Goal: Check status: Check status

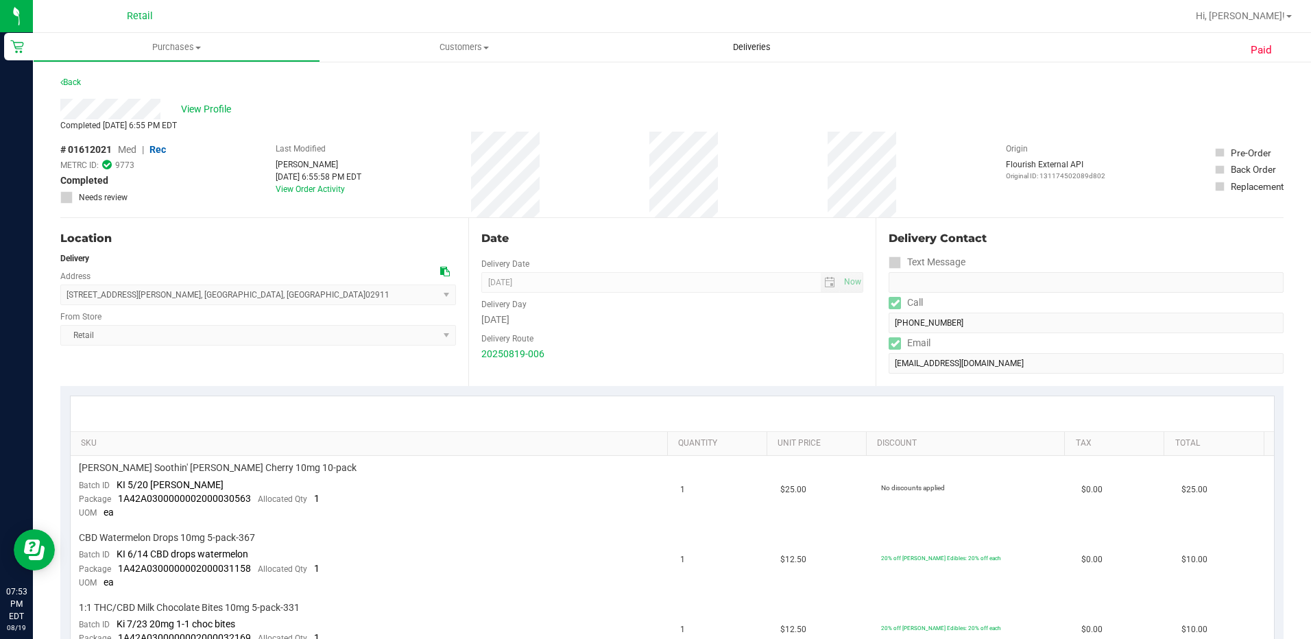
click at [744, 51] on span "Deliveries" at bounding box center [752, 47] width 75 height 12
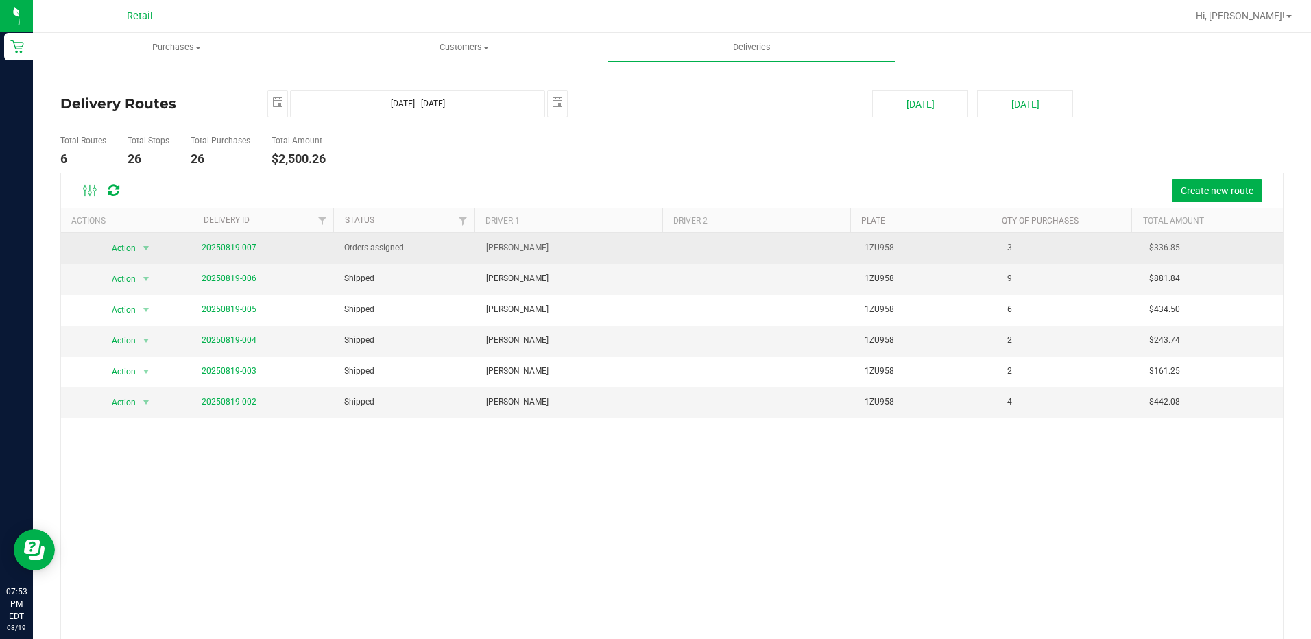
click at [217, 245] on link "20250819-007" at bounding box center [229, 248] width 55 height 10
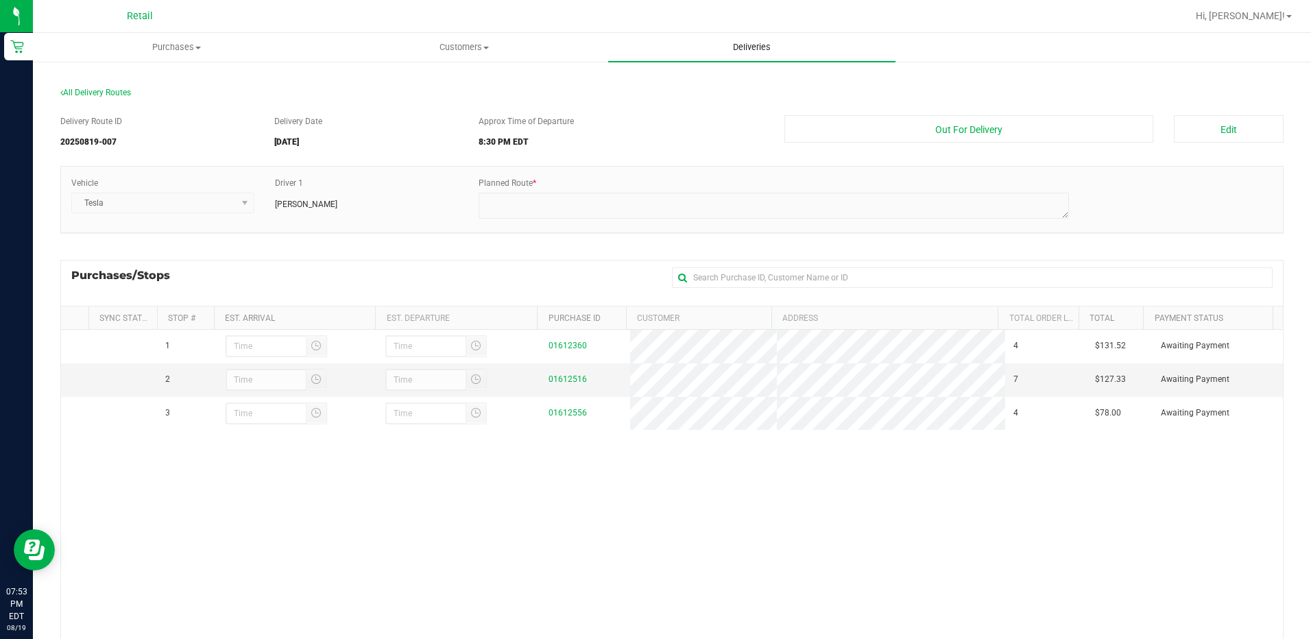
click at [741, 43] on span "Deliveries" at bounding box center [752, 47] width 75 height 12
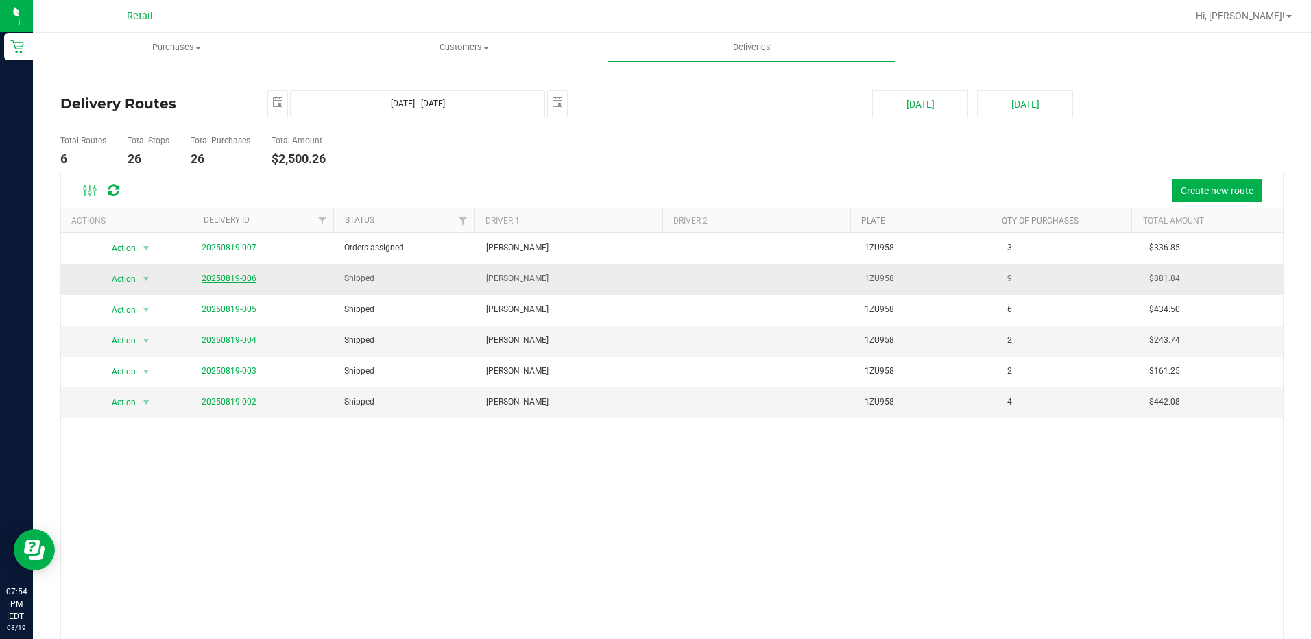
click at [216, 274] on link "20250819-006" at bounding box center [229, 279] width 55 height 10
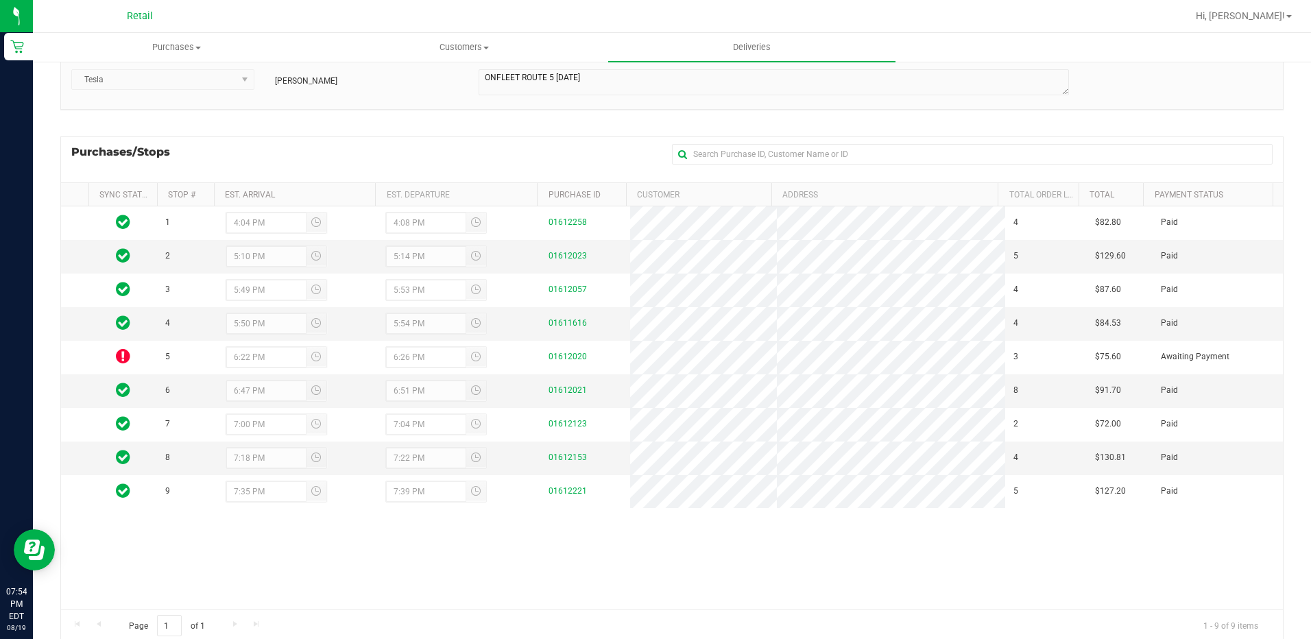
scroll to position [163, 0]
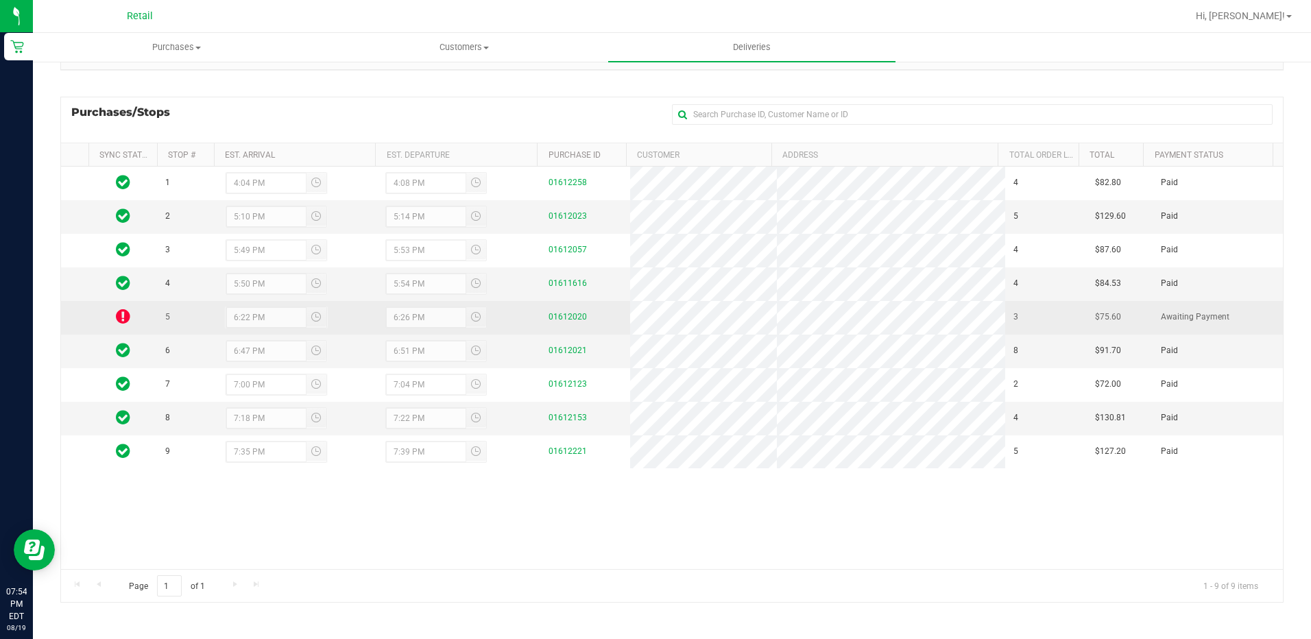
click at [559, 311] on div "01612020" at bounding box center [585, 317] width 73 height 13
click at [562, 311] on div "01612020" at bounding box center [585, 317] width 73 height 13
click at [558, 313] on link "01612020" at bounding box center [568, 317] width 38 height 10
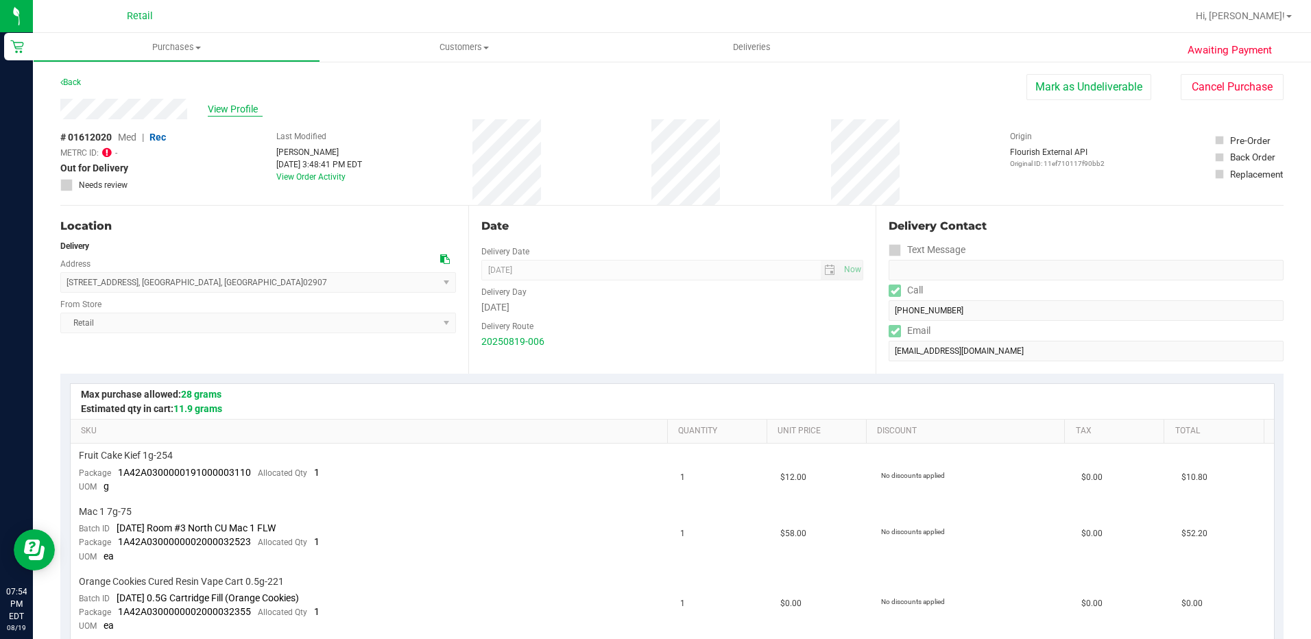
click at [228, 107] on span "View Profile" at bounding box center [235, 109] width 55 height 14
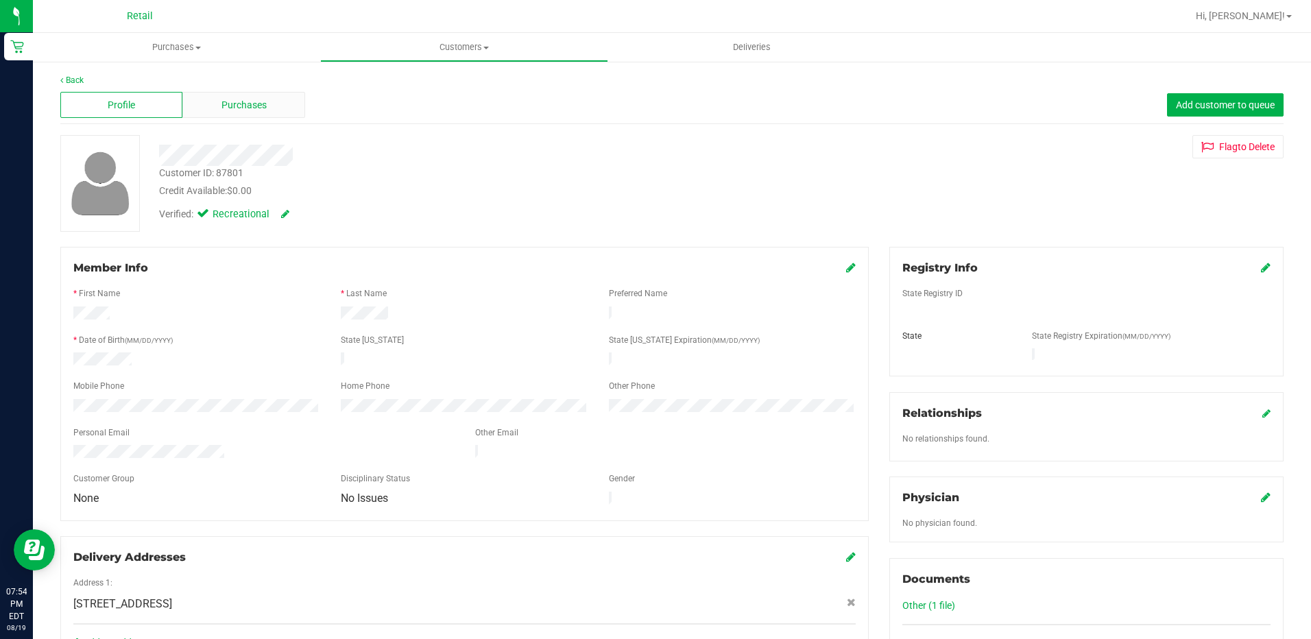
click at [286, 106] on div "Purchases" at bounding box center [243, 105] width 122 height 26
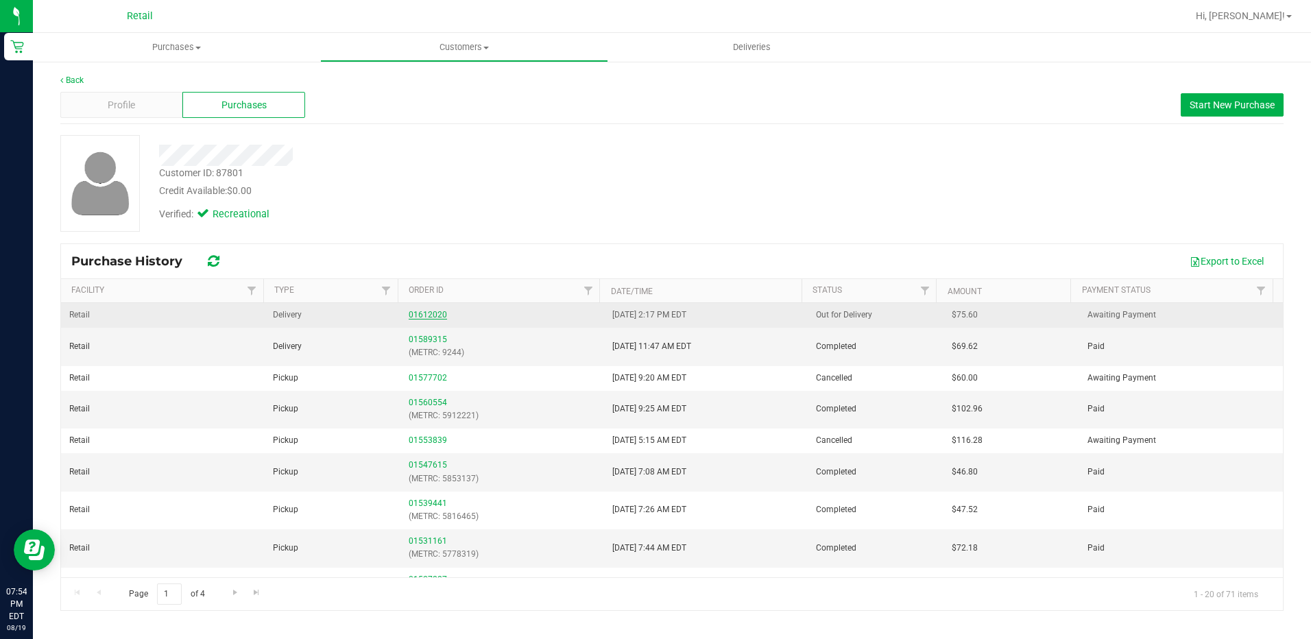
click at [430, 318] on link "01612020" at bounding box center [428, 315] width 38 height 10
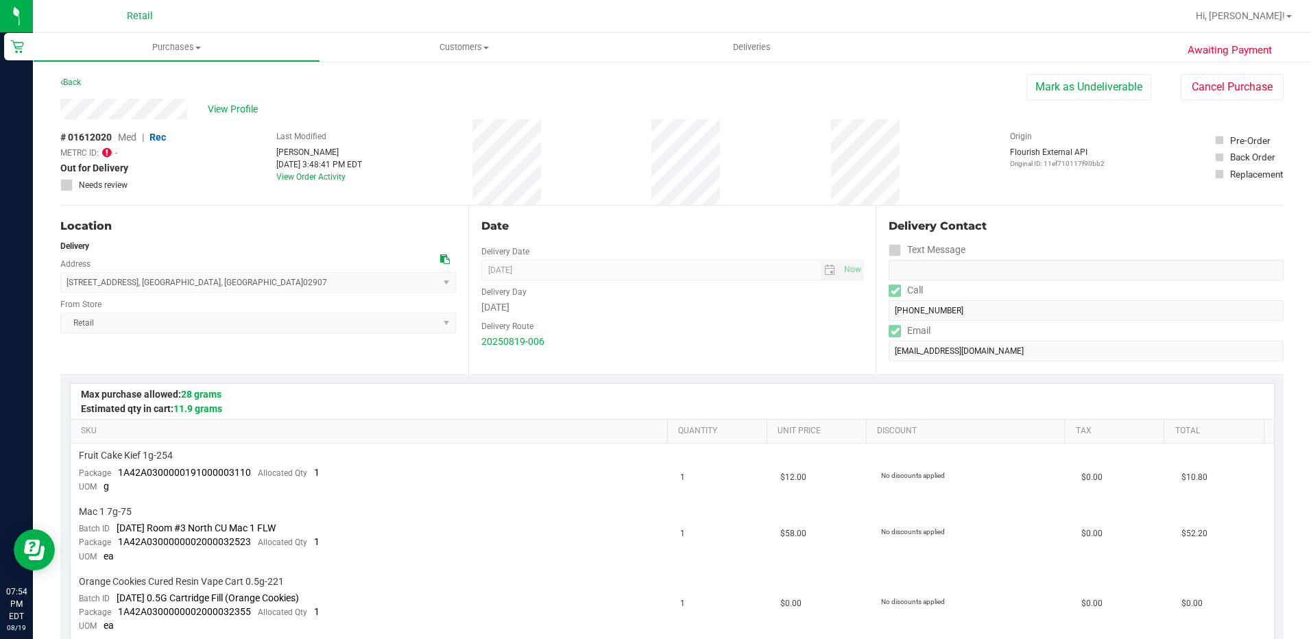
click at [110, 152] on icon at bounding box center [107, 152] width 10 height 11
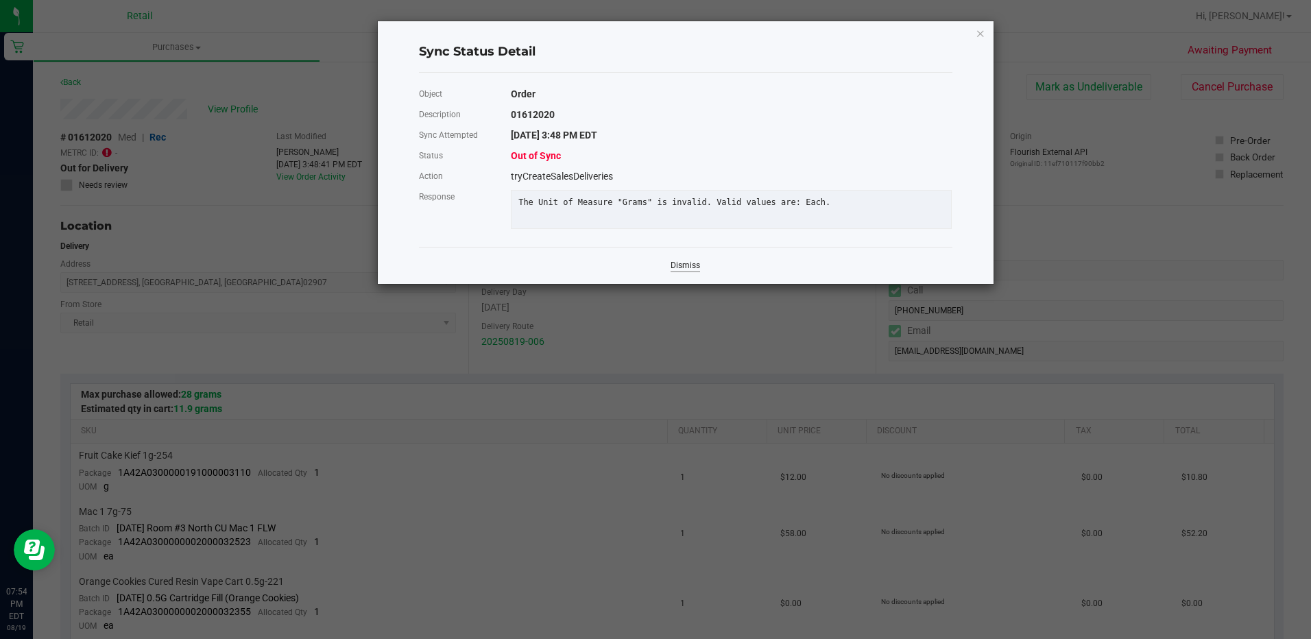
click at [680, 272] on link "Dismiss" at bounding box center [685, 266] width 29 height 12
